Goal: Entertainment & Leisure: Consume media (video, audio)

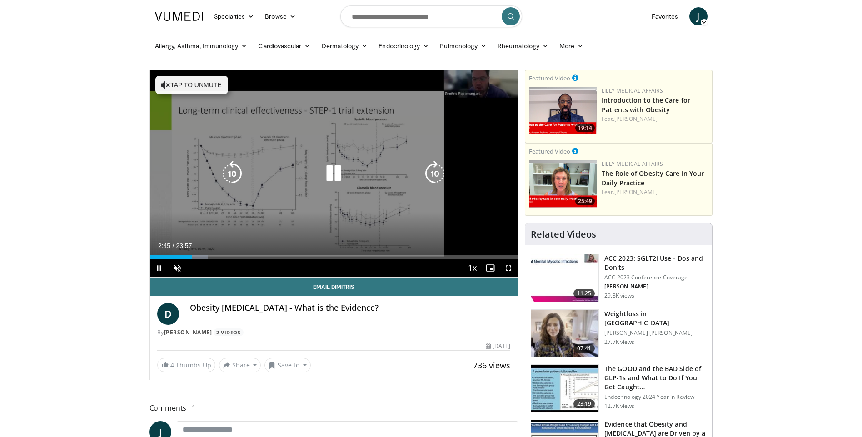
click at [206, 86] on button "Tap to unmute" at bounding box center [191, 85] width 73 height 18
